Goal: Task Accomplishment & Management: Manage account settings

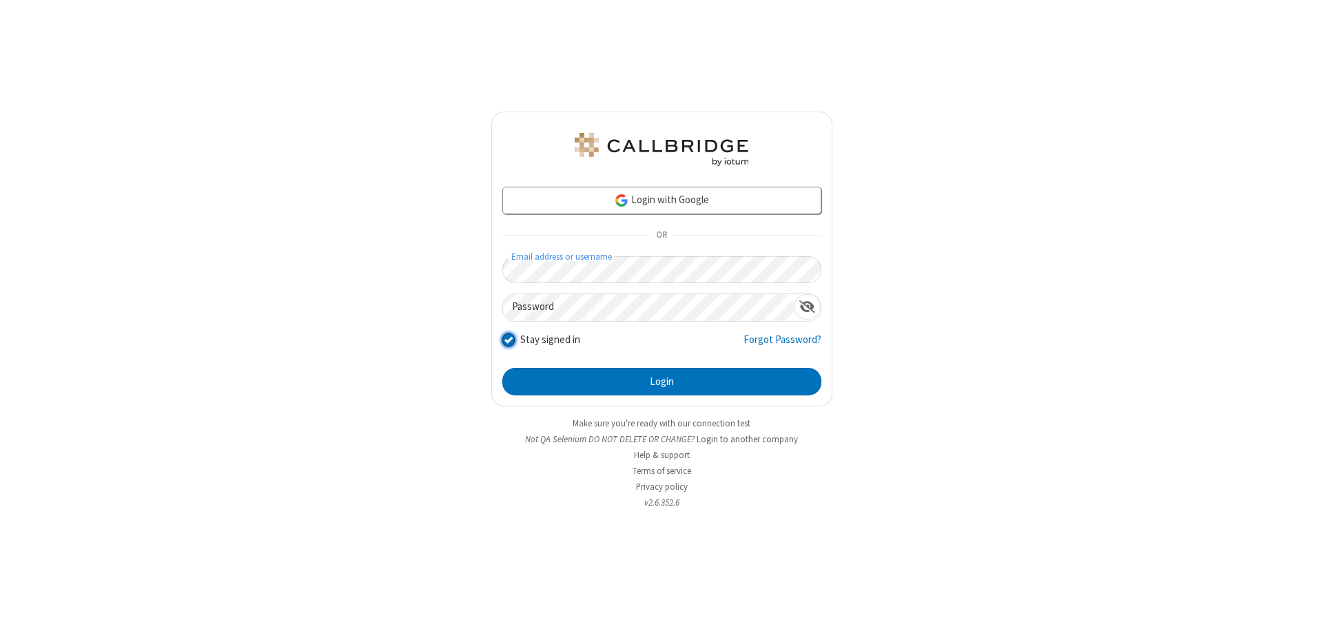
click at [508, 339] on input "Stay signed in" at bounding box center [508, 339] width 13 height 14
checkbox input "false"
click at [661, 382] on button "Login" at bounding box center [661, 382] width 319 height 28
click at [508, 339] on input "Stay signed in" at bounding box center [508, 339] width 13 height 14
checkbox input "false"
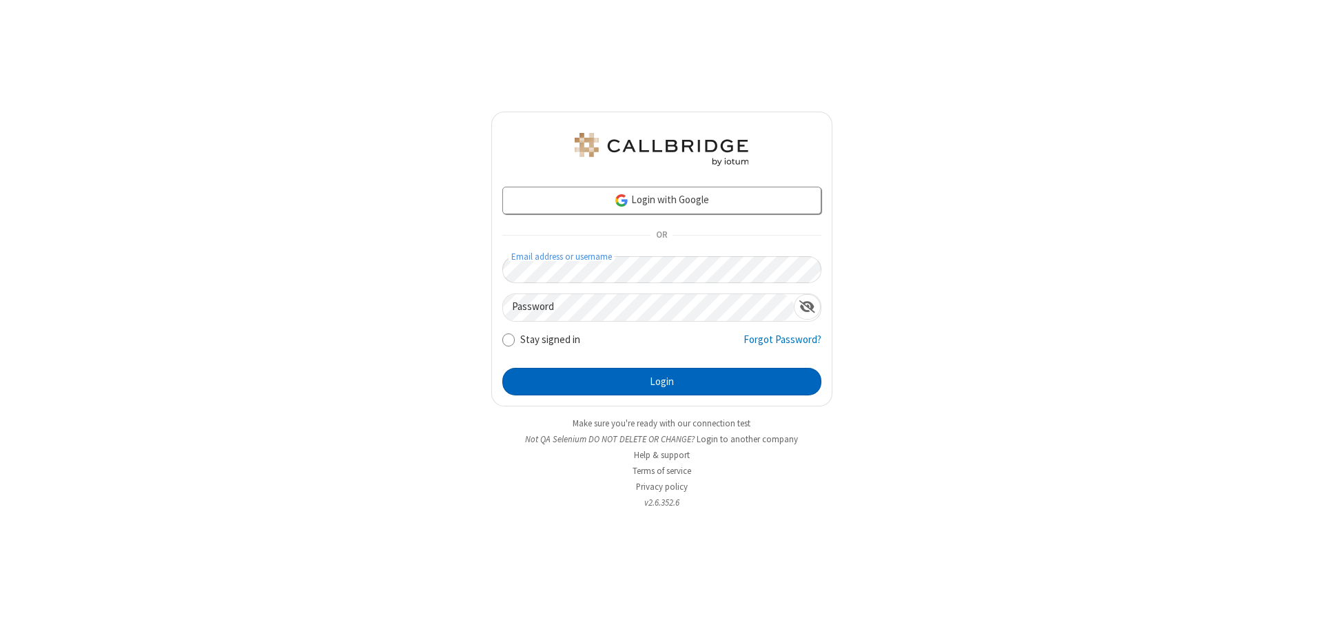
click at [661, 382] on button "Login" at bounding box center [661, 382] width 319 height 28
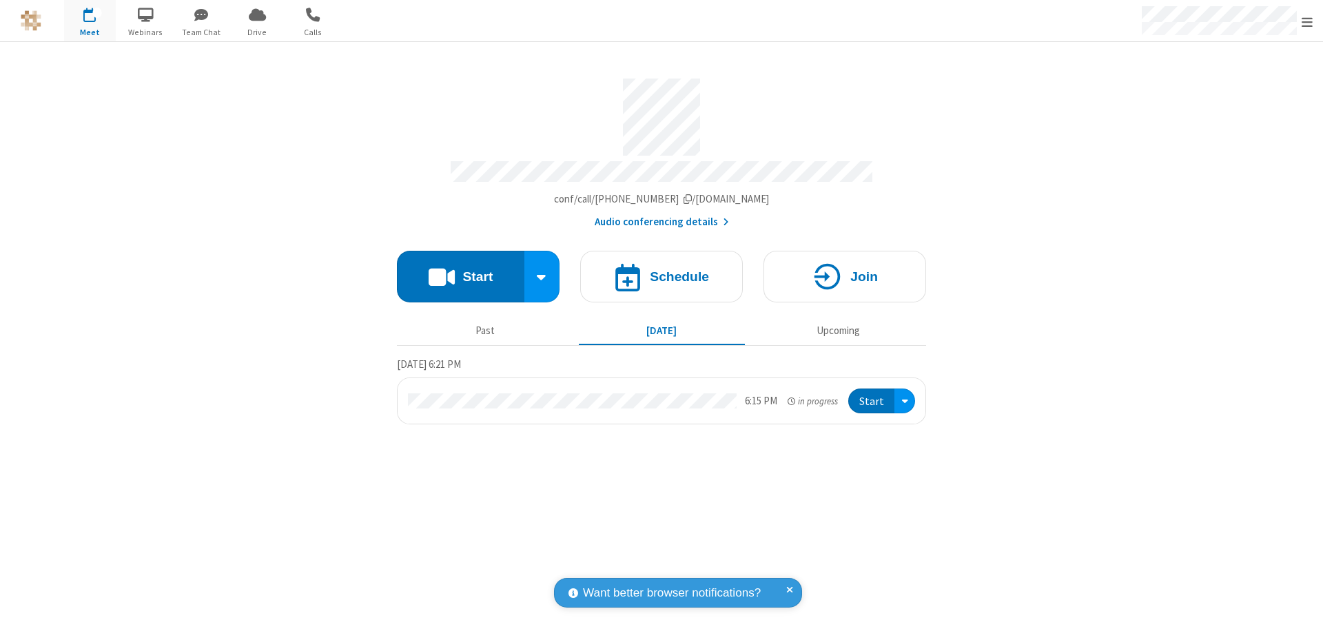
click at [1307, 21] on span "Open menu" at bounding box center [1306, 22] width 11 height 14
